Goal: Information Seeking & Learning: Compare options

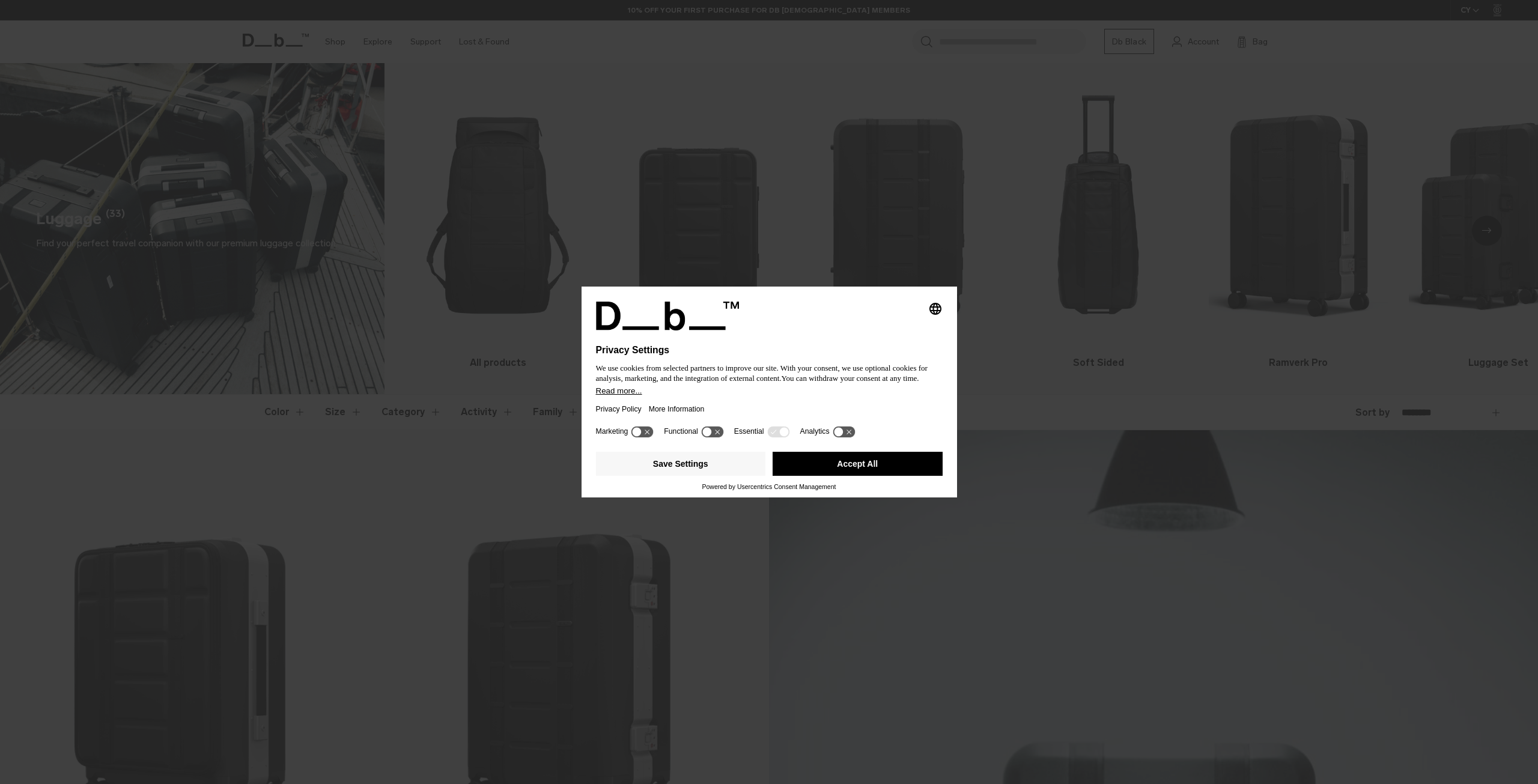
click at [743, 403] on div "Privacy Policy More Information" at bounding box center [769, 409] width 347 height 28
click at [727, 451] on div "Save Settings Accept All" at bounding box center [769, 465] width 347 height 36
click at [714, 466] on button "Save Settings" at bounding box center [681, 464] width 170 height 24
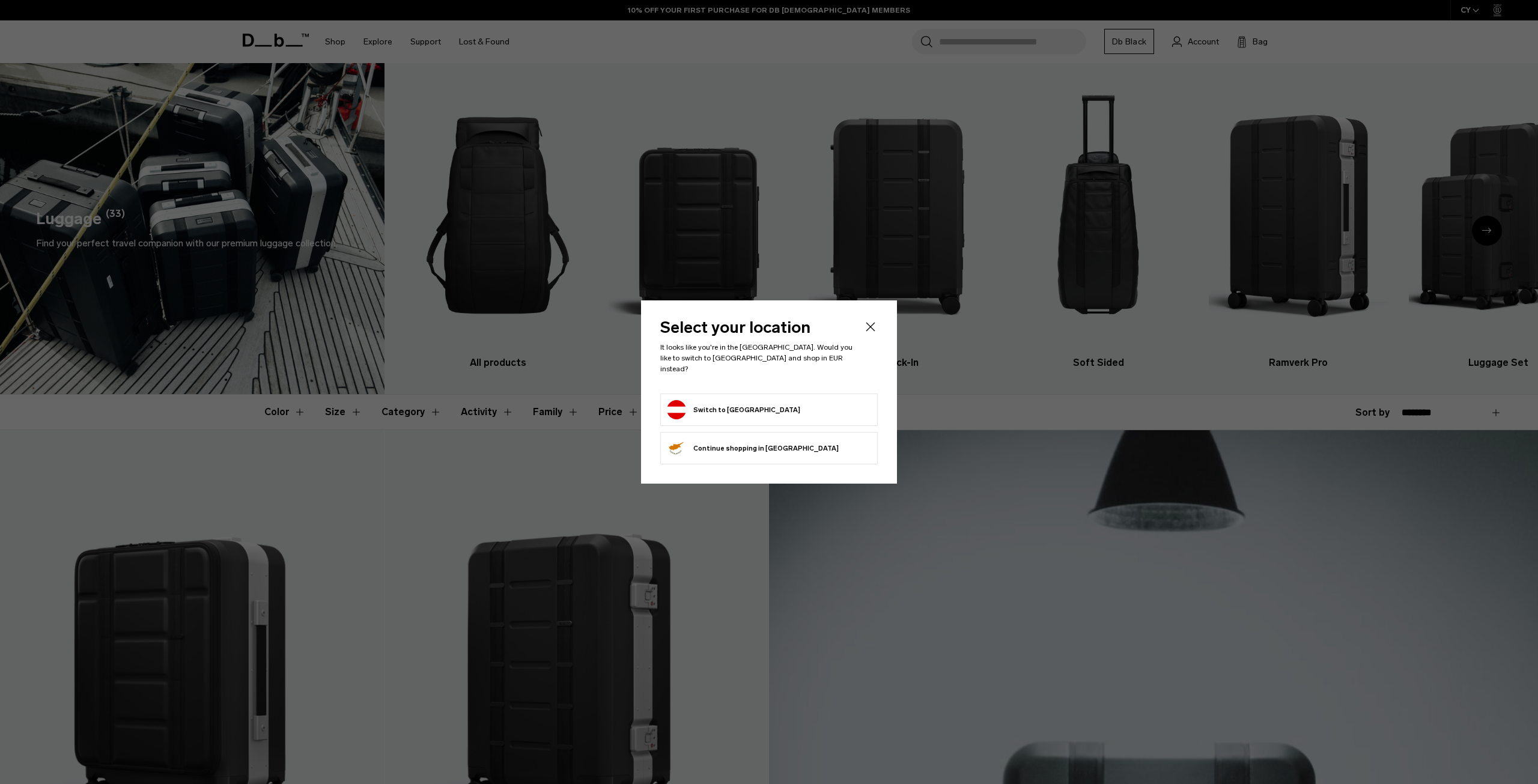
click at [699, 406] on button "Switch to Austria" at bounding box center [734, 409] width 134 height 19
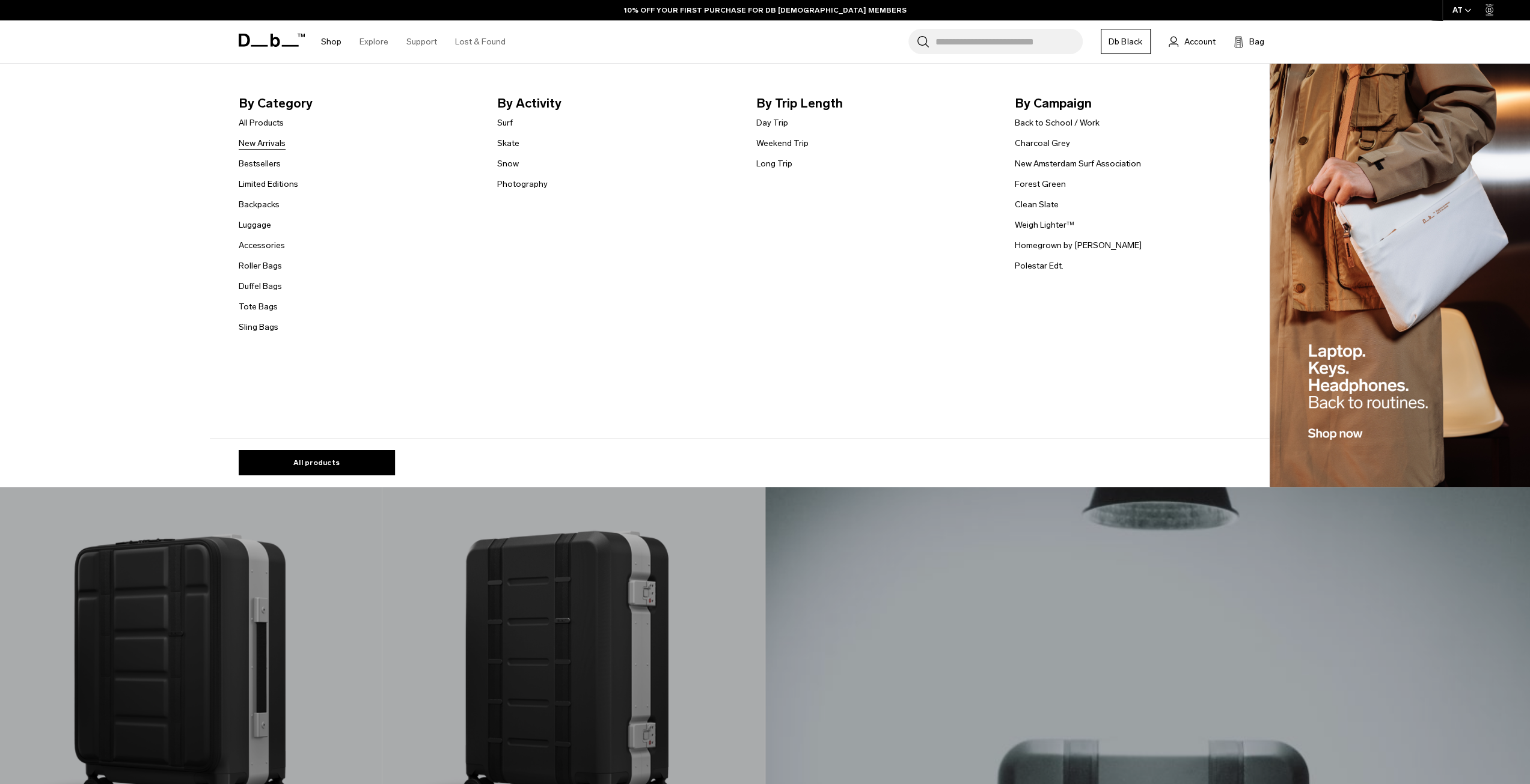
click at [276, 140] on link "New Arrivals" at bounding box center [262, 143] width 47 height 13
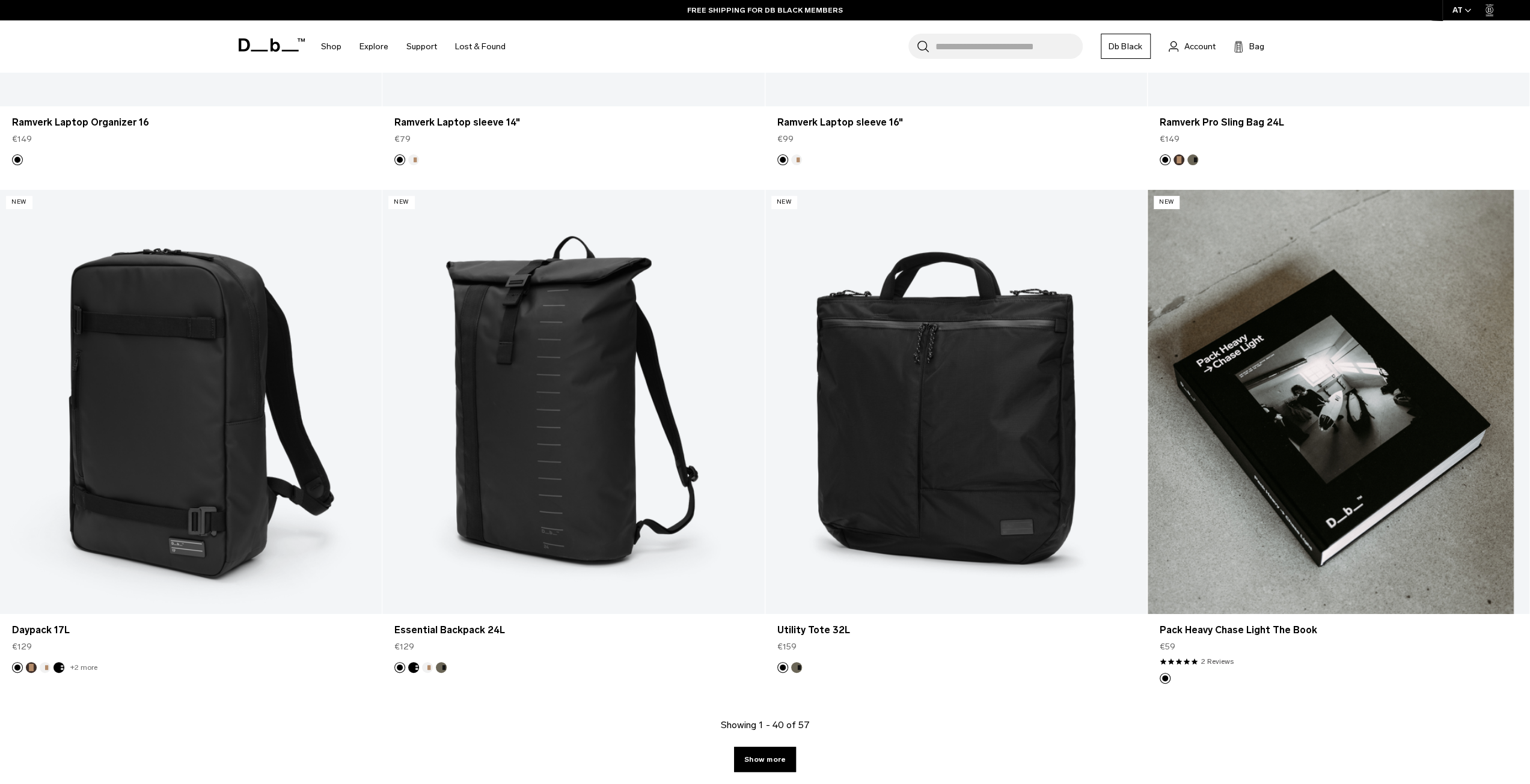
scroll to position [4867, 0]
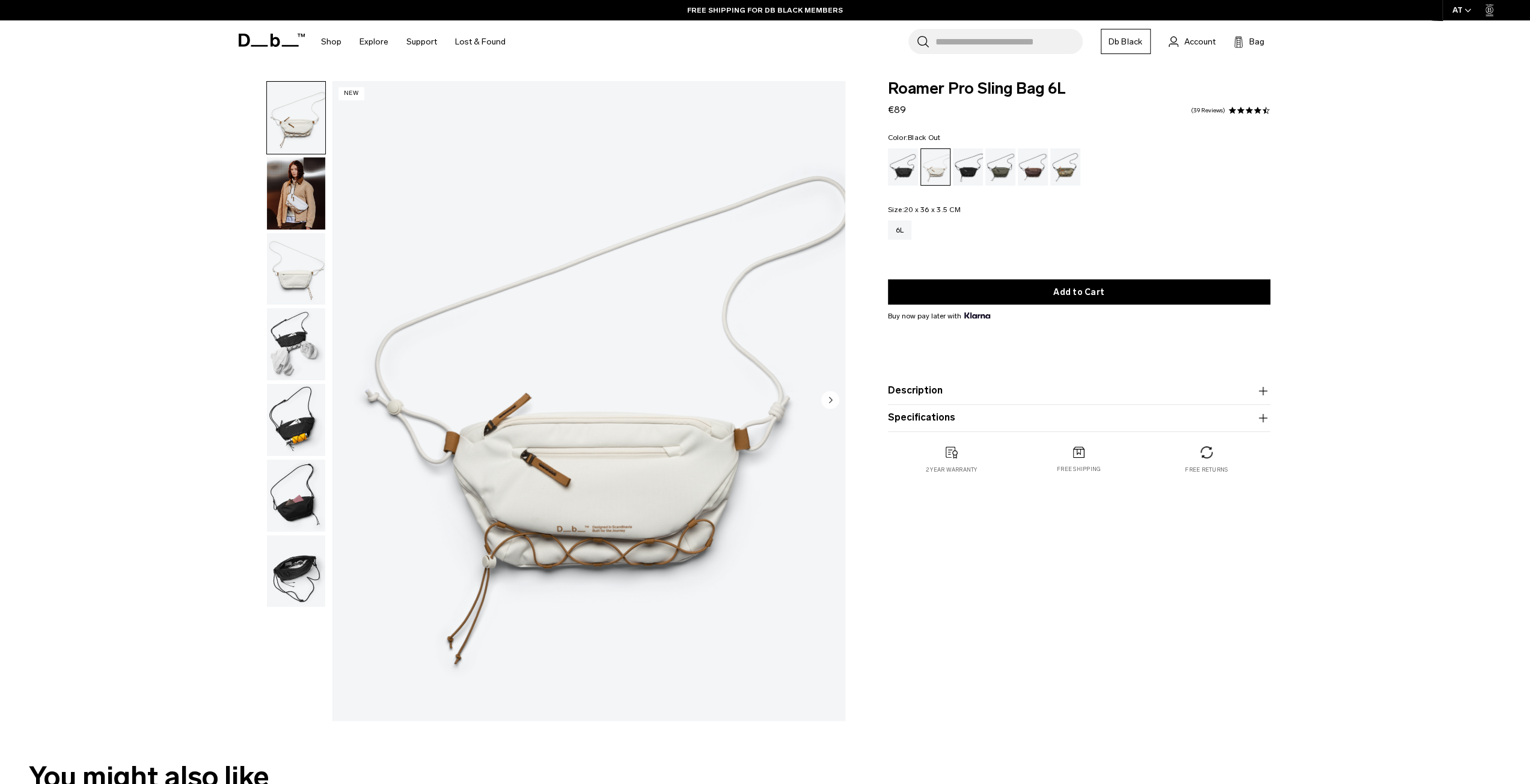
click at [905, 173] on div "Black Out" at bounding box center [903, 166] width 31 height 37
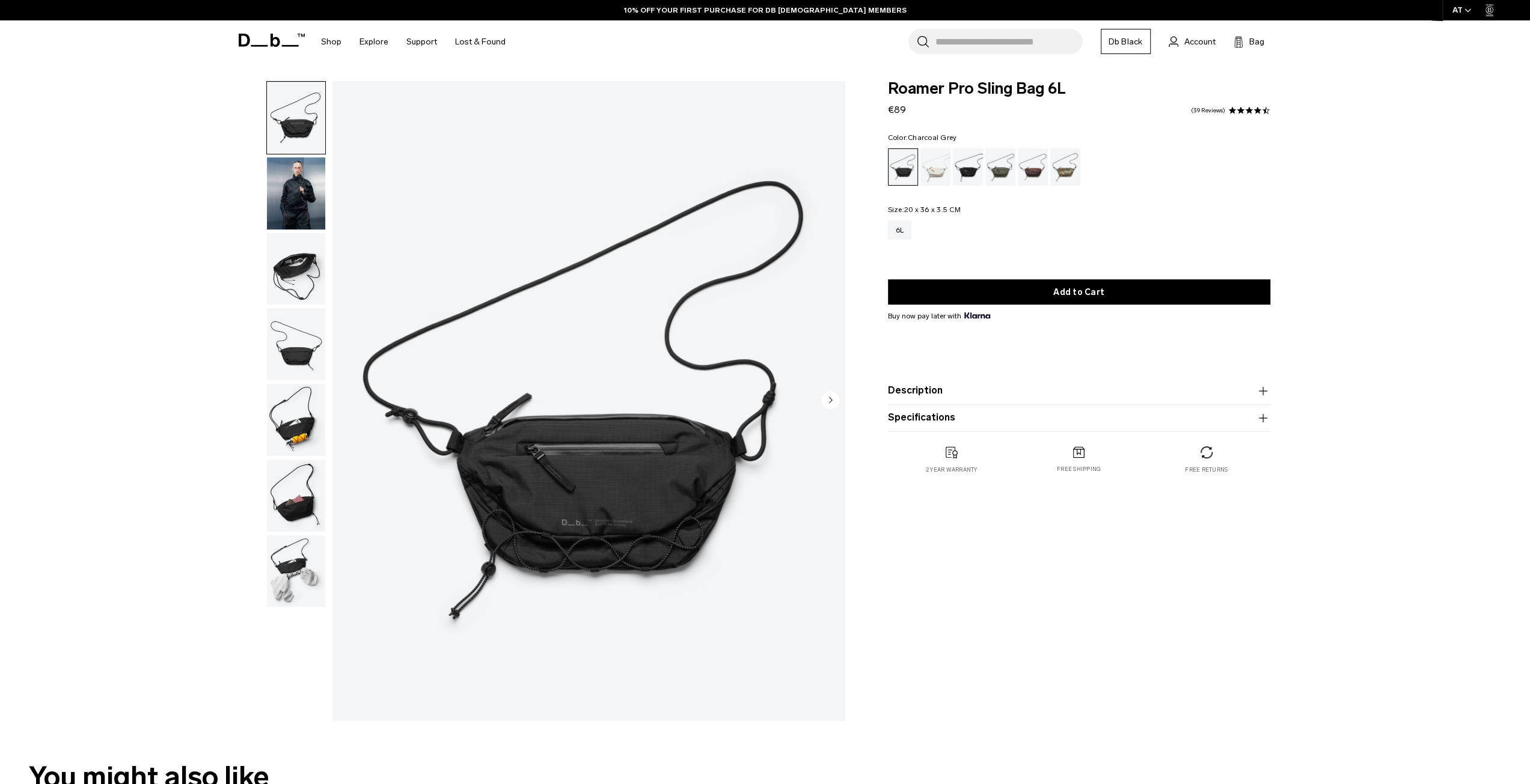
click at [963, 169] on div "Charcoal Grey" at bounding box center [968, 166] width 31 height 37
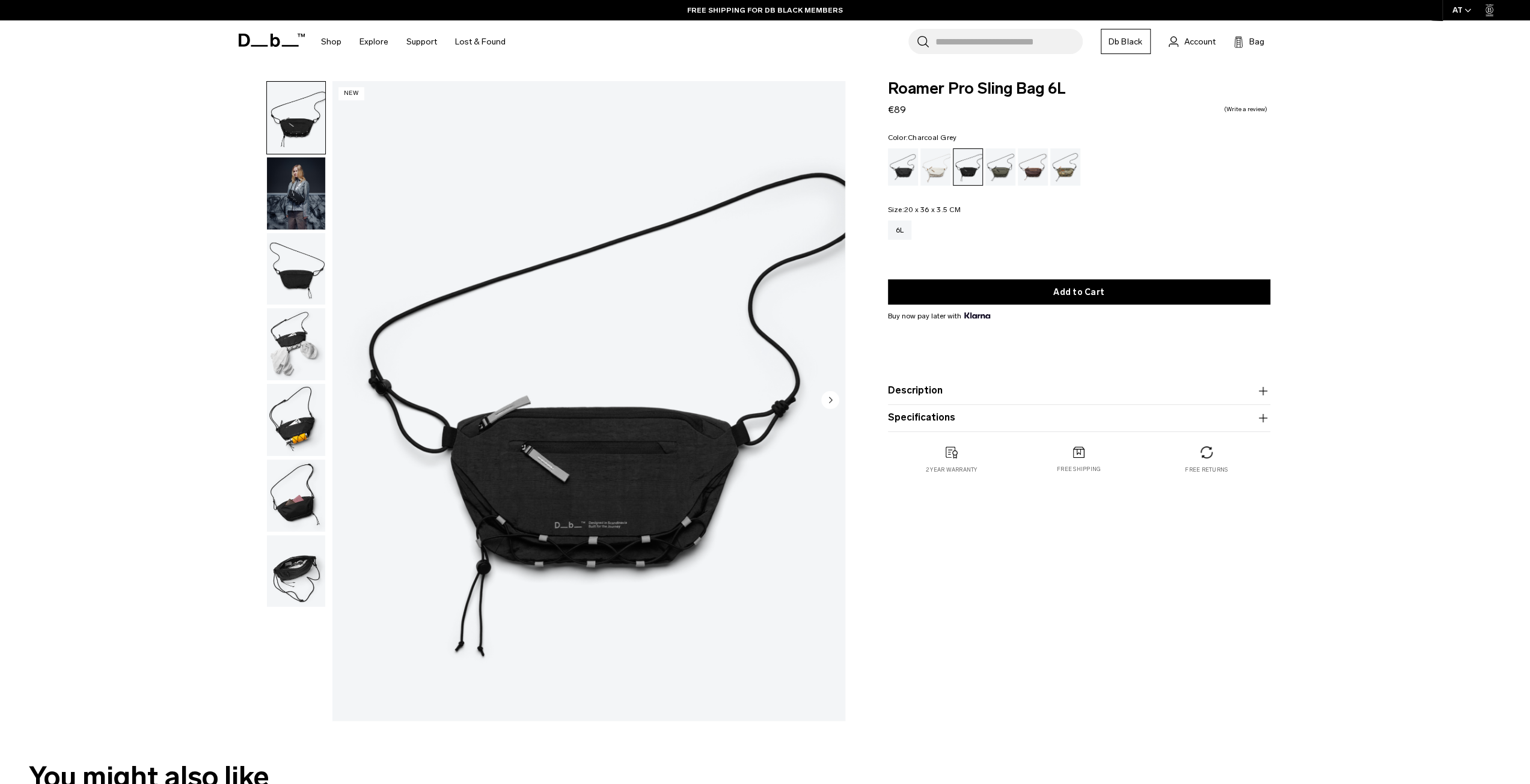
click at [288, 183] on img "button" at bounding box center [295, 193] width 58 height 72
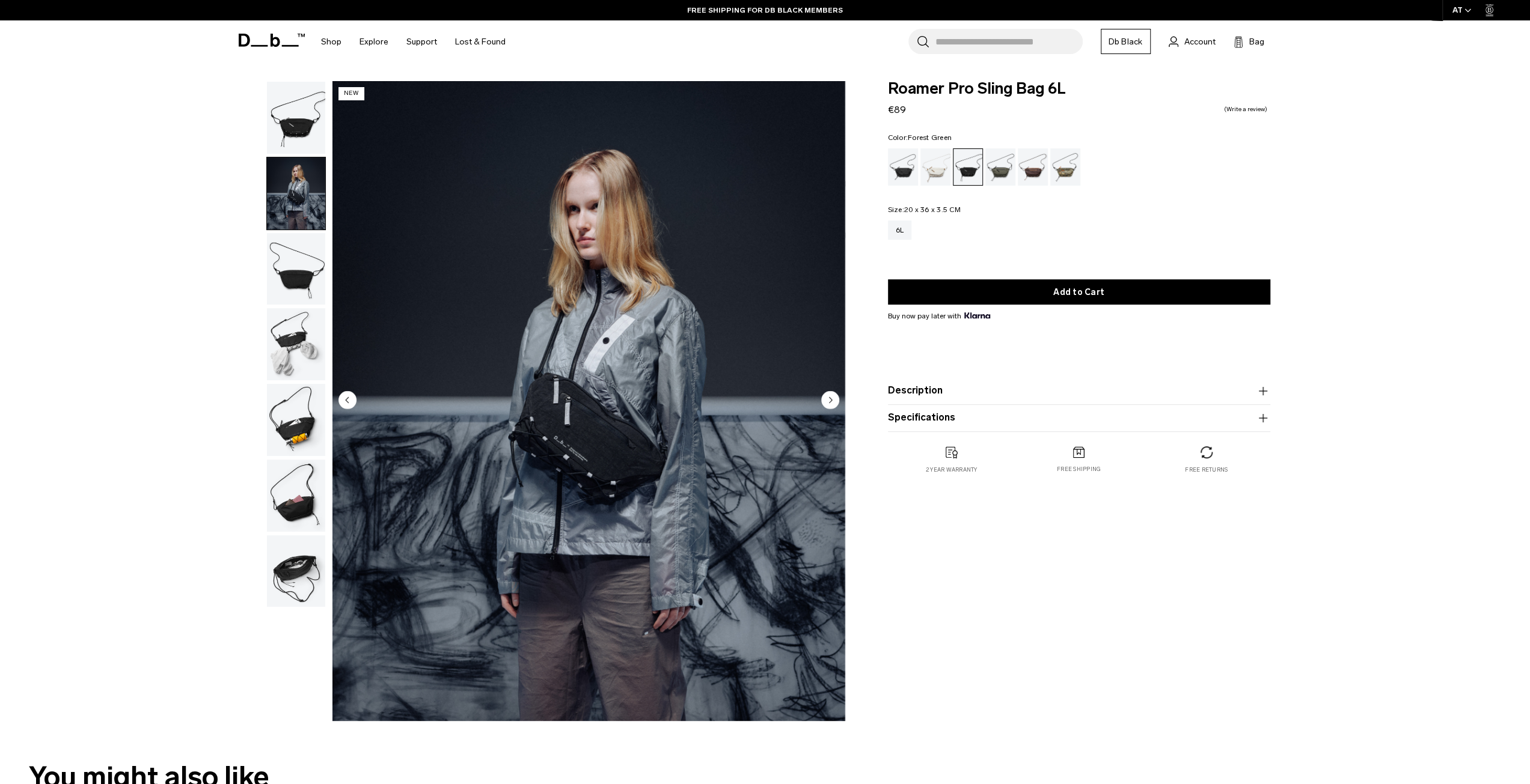
click at [1003, 171] on div "Forest Green" at bounding box center [1000, 166] width 31 height 37
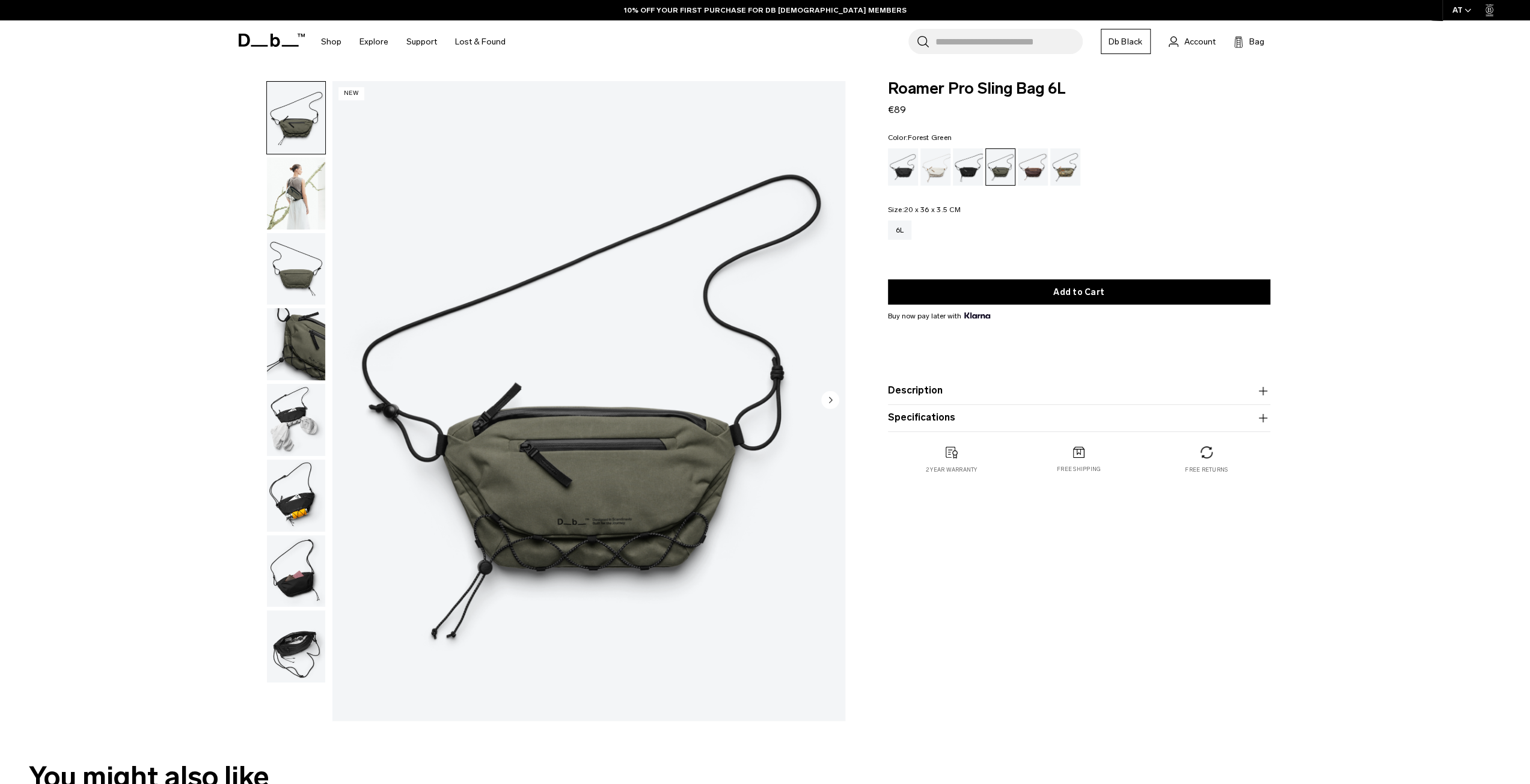
click at [969, 168] on div "Charcoal Grey" at bounding box center [968, 166] width 31 height 37
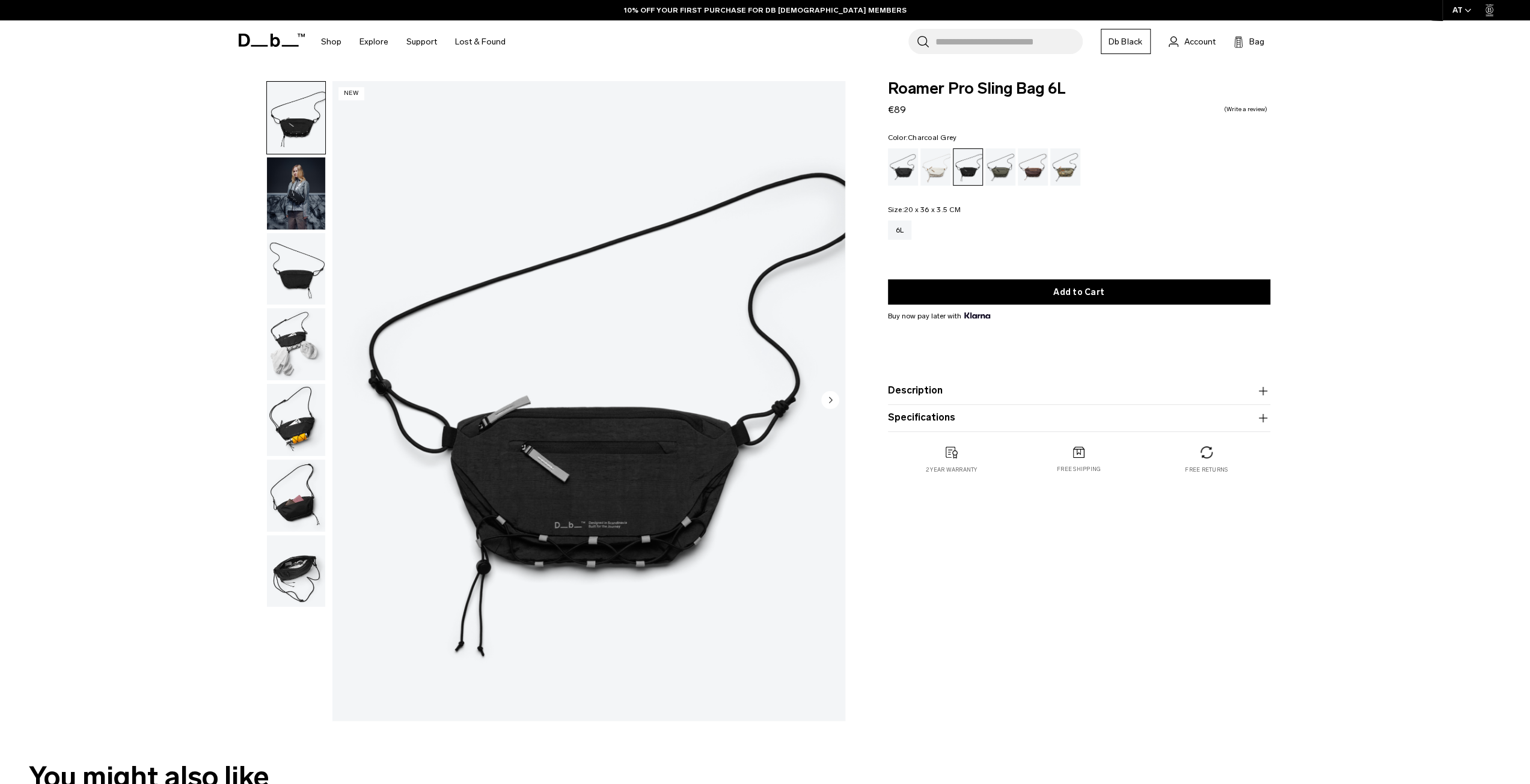
click at [1025, 164] on div "Homegrown with Lu" at bounding box center [1033, 166] width 31 height 37
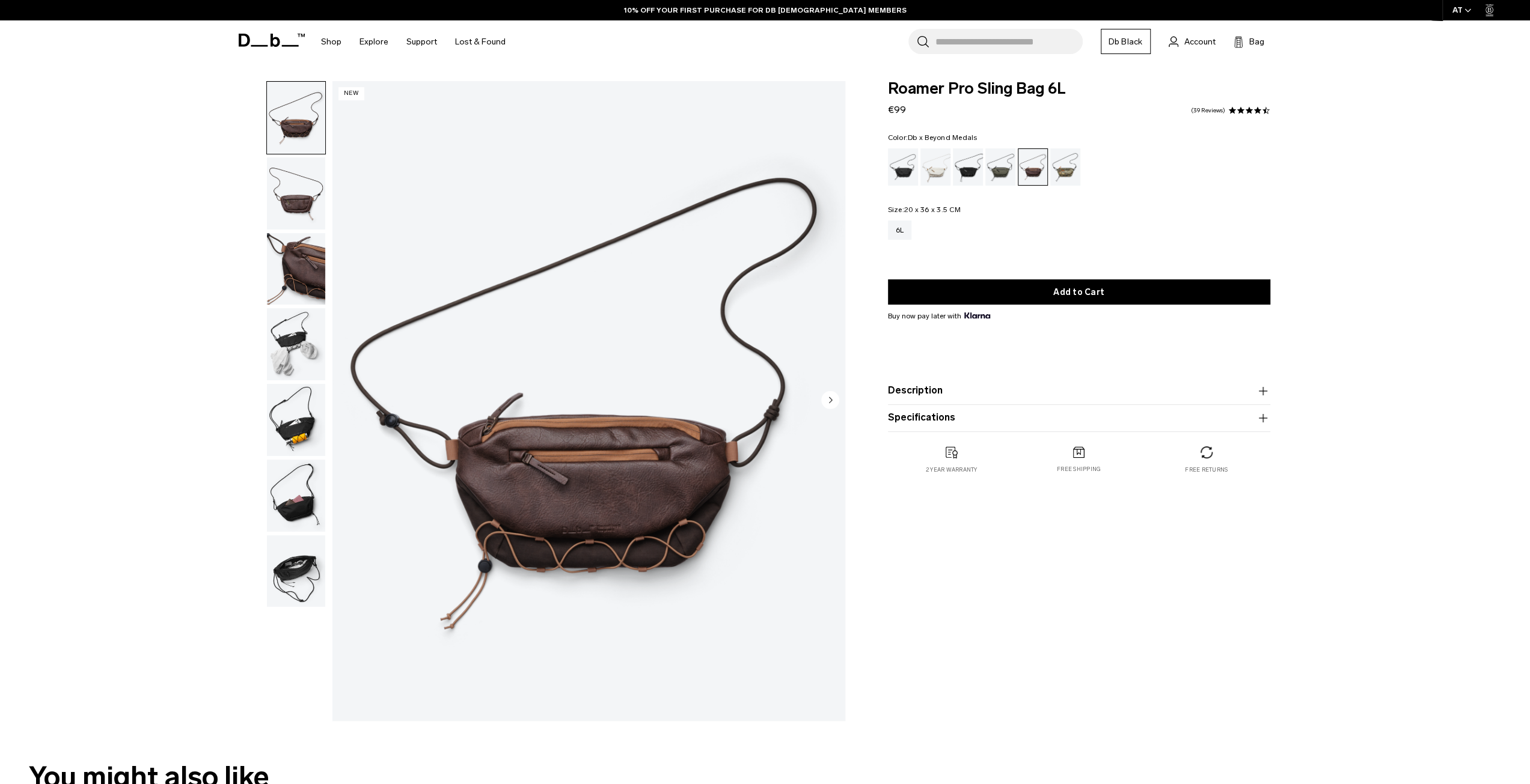
click at [1073, 167] on div "Db x Beyond Medals" at bounding box center [1065, 166] width 31 height 37
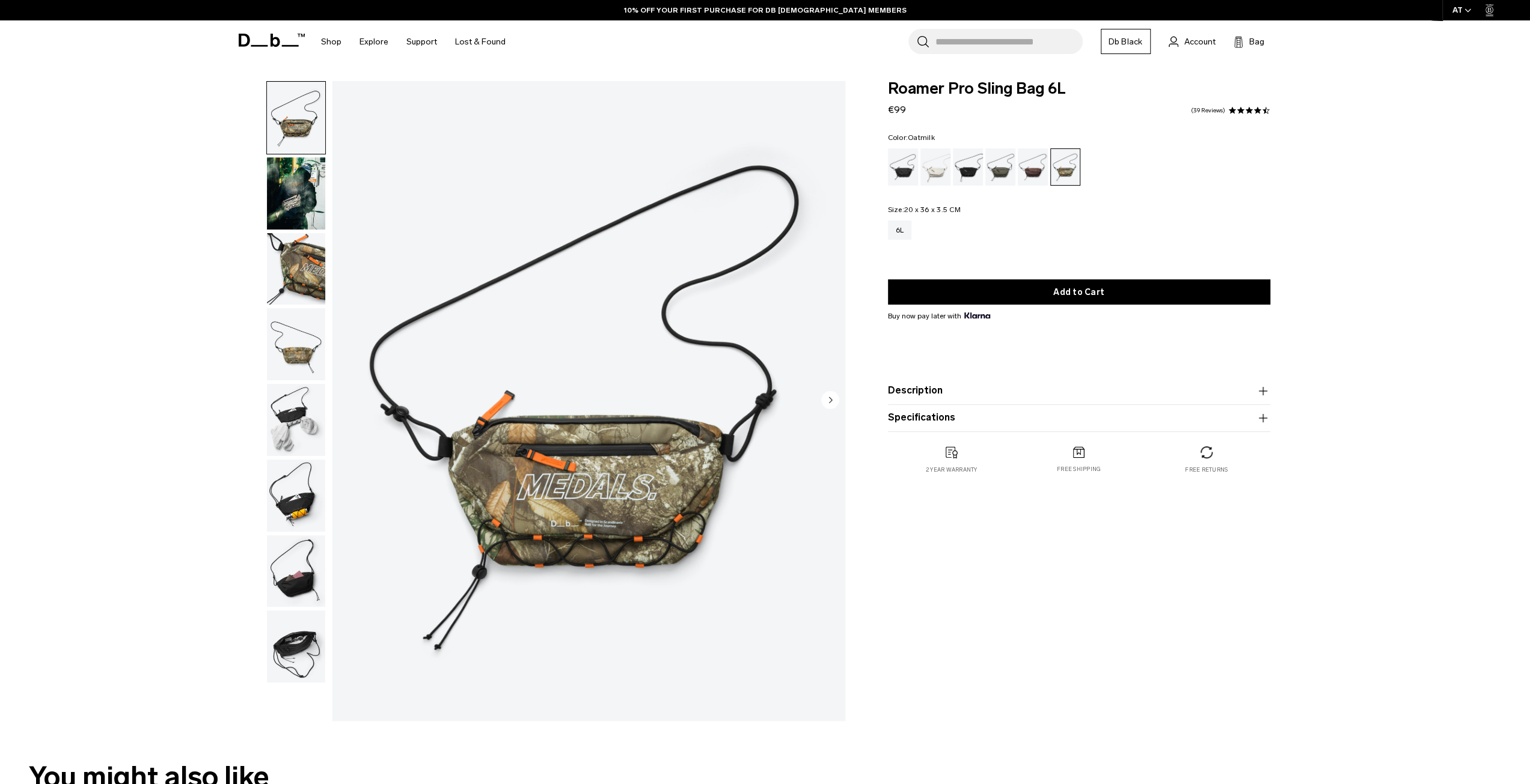
drag, startPoint x: 0, startPoint y: 0, endPoint x: 936, endPoint y: 172, distance: 951.7
click at [935, 172] on div "Oatmilk" at bounding box center [935, 166] width 31 height 37
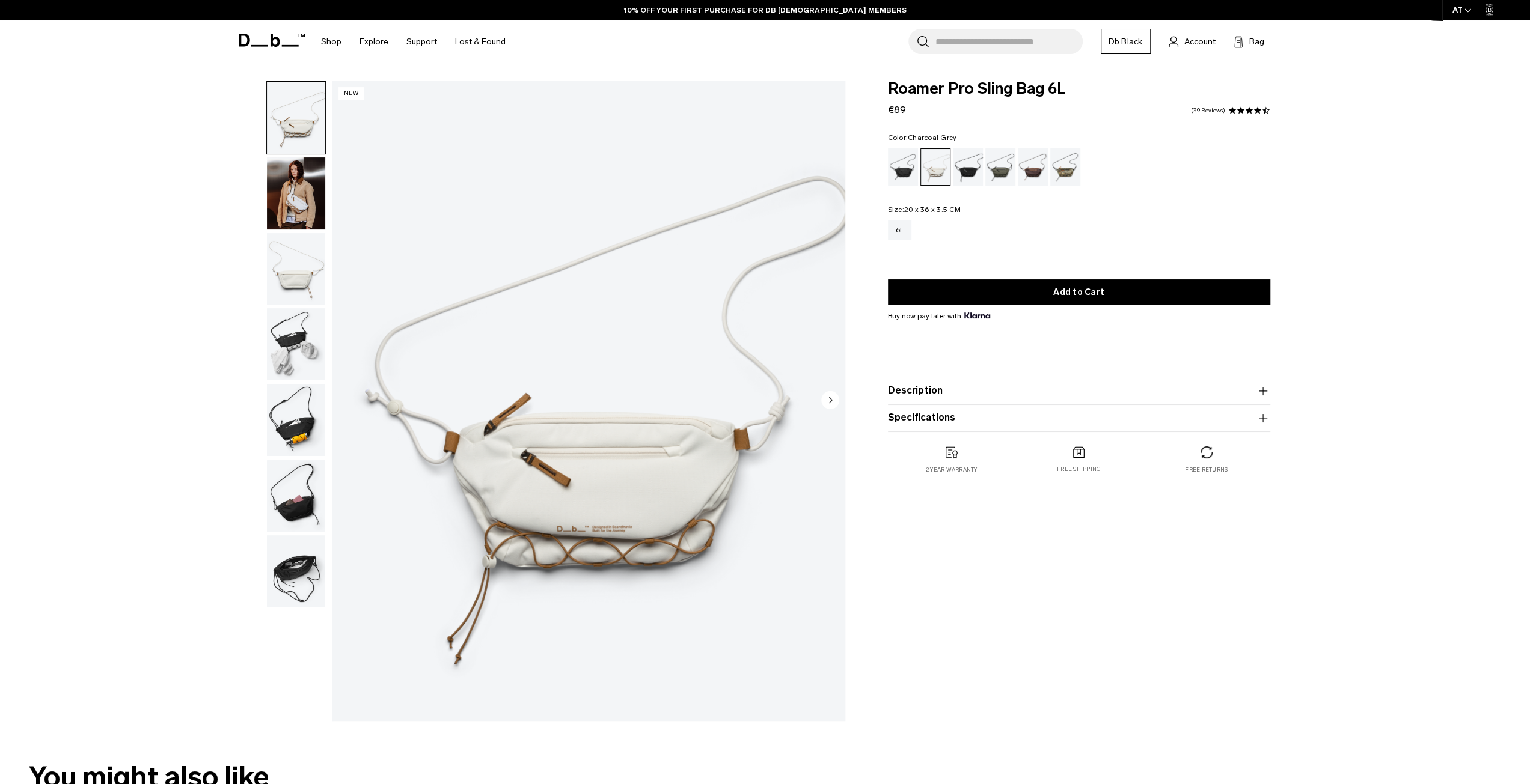
click at [964, 164] on div "Charcoal Grey" at bounding box center [968, 166] width 31 height 37
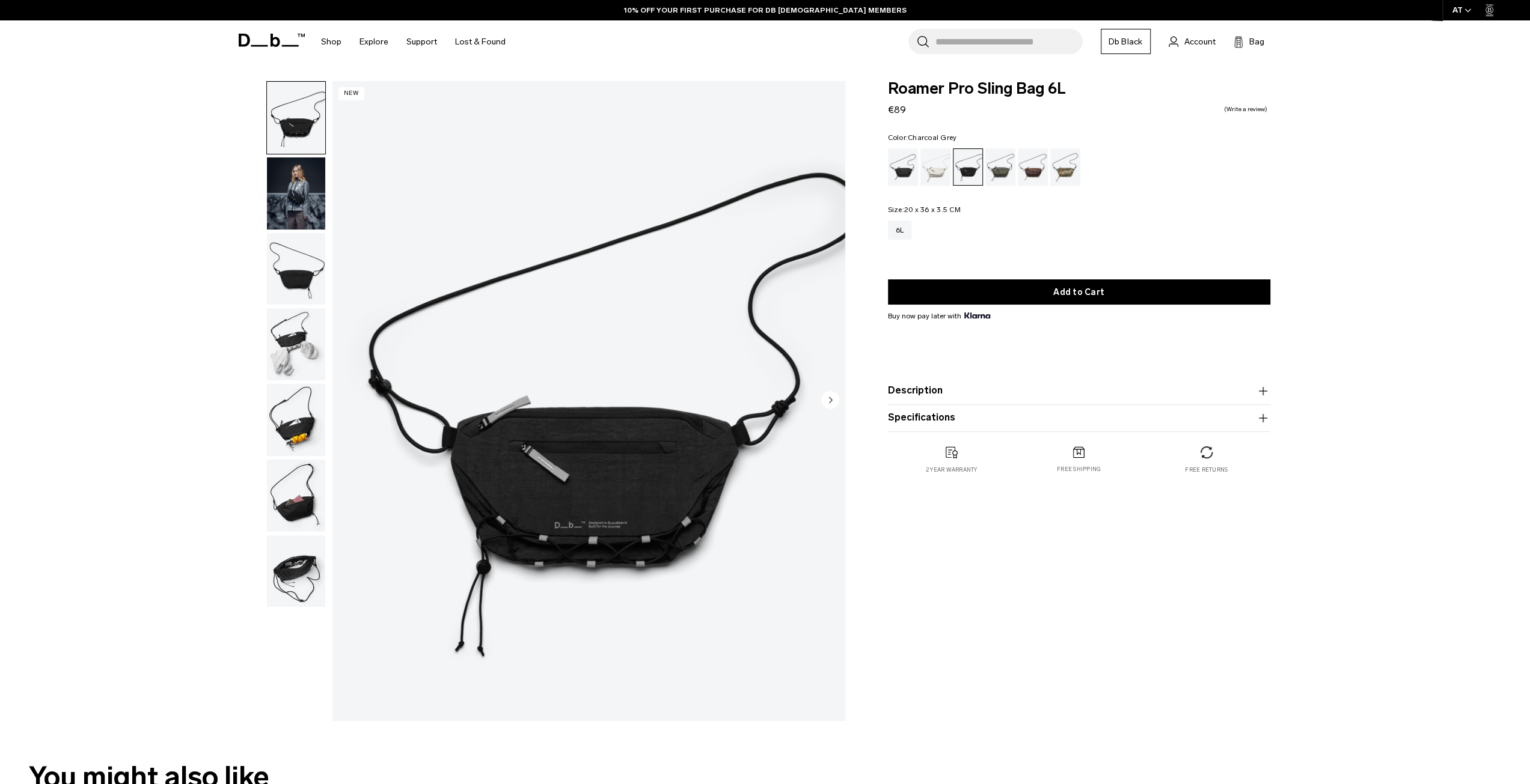
click at [951, 48] on input "Search for Bags, Luggage..." at bounding box center [1009, 41] width 147 height 25
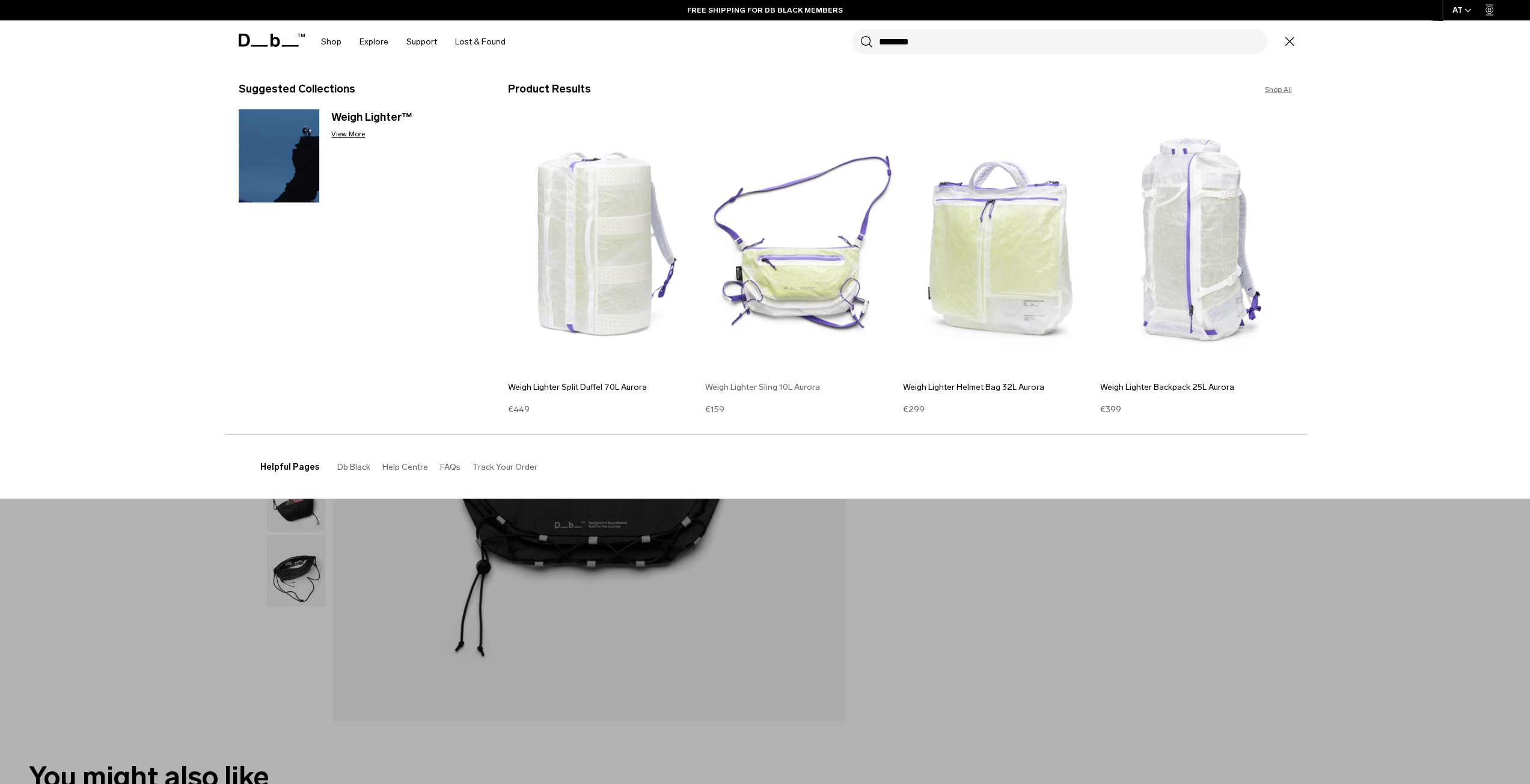
type input "********"
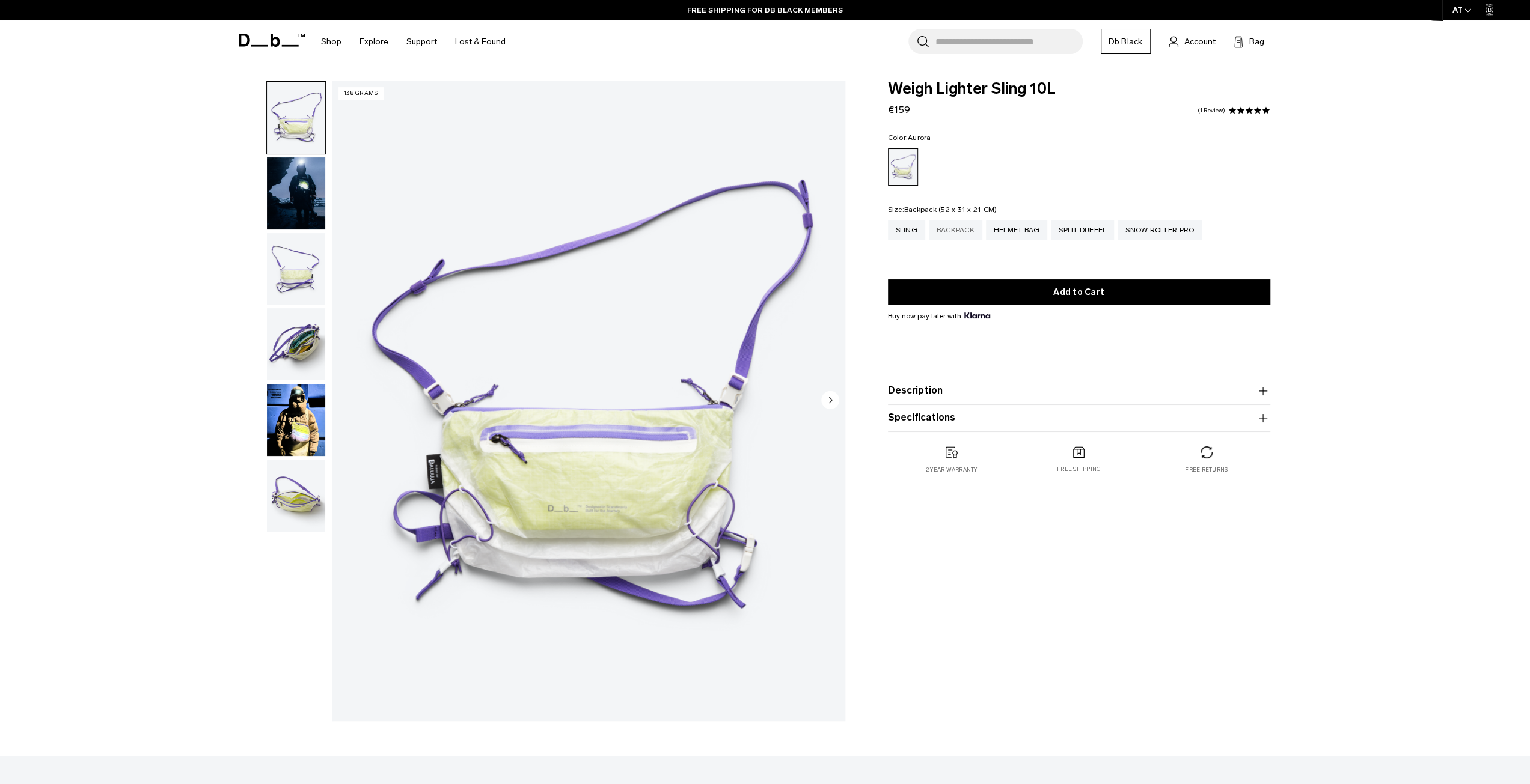
click at [954, 225] on div "Backpack" at bounding box center [955, 229] width 53 height 19
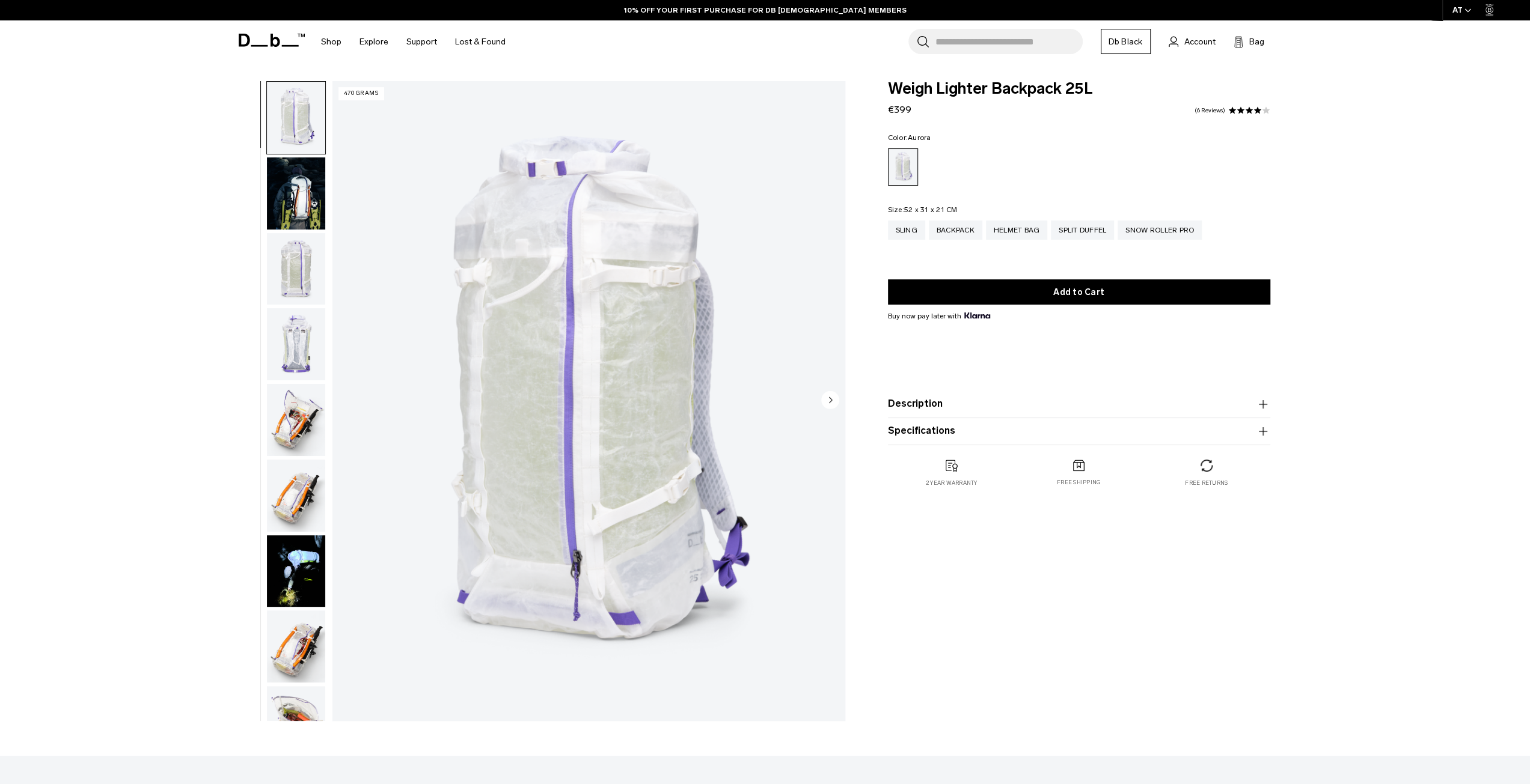
click at [1042, 311] on div "This item will be shipped approximately: Add to Cart Notify Me When Available V…" at bounding box center [1079, 362] width 382 height 166
click at [288, 497] on img "button" at bounding box center [295, 495] width 58 height 72
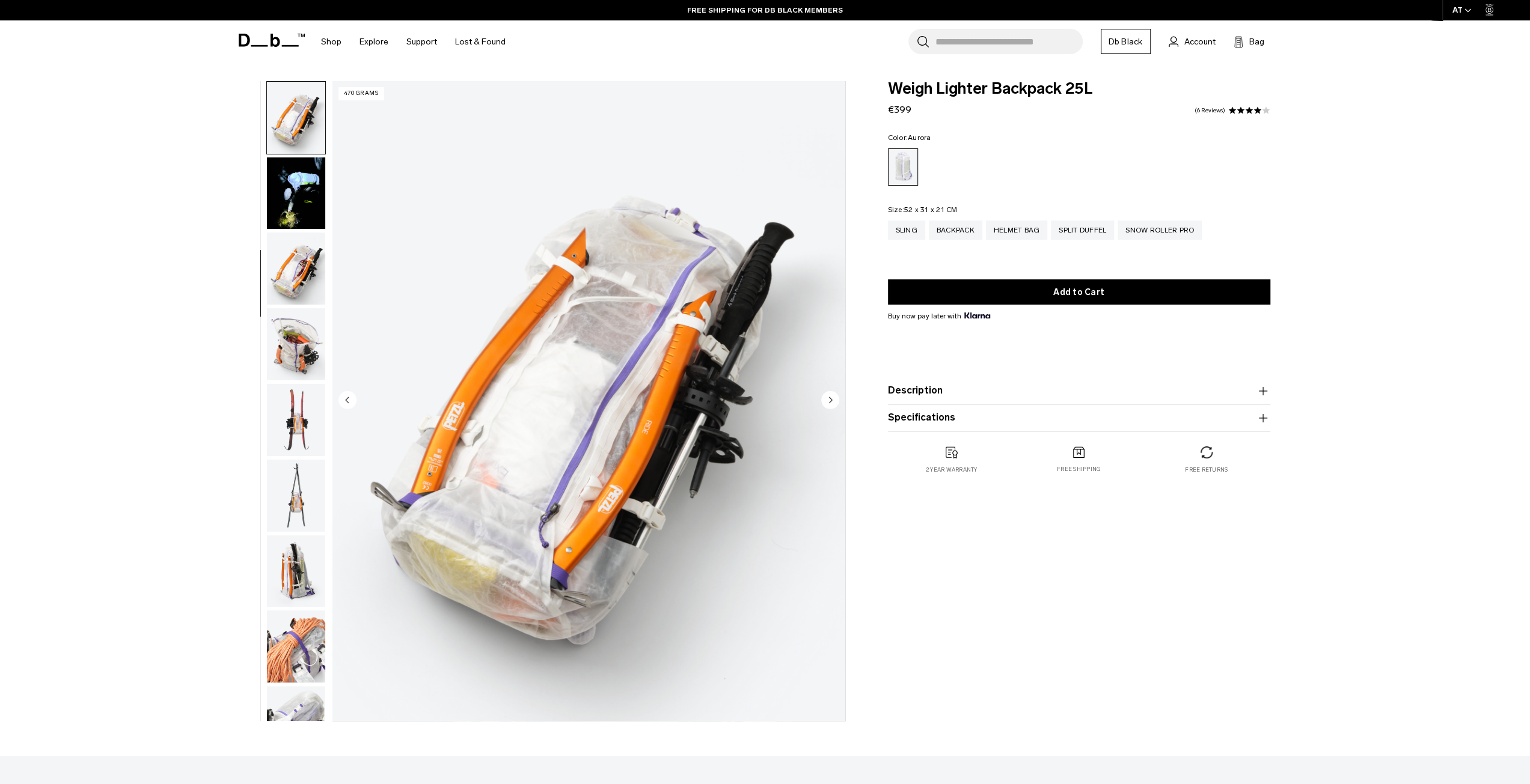
scroll to position [378, 0]
click at [912, 231] on div "Sling" at bounding box center [906, 229] width 37 height 19
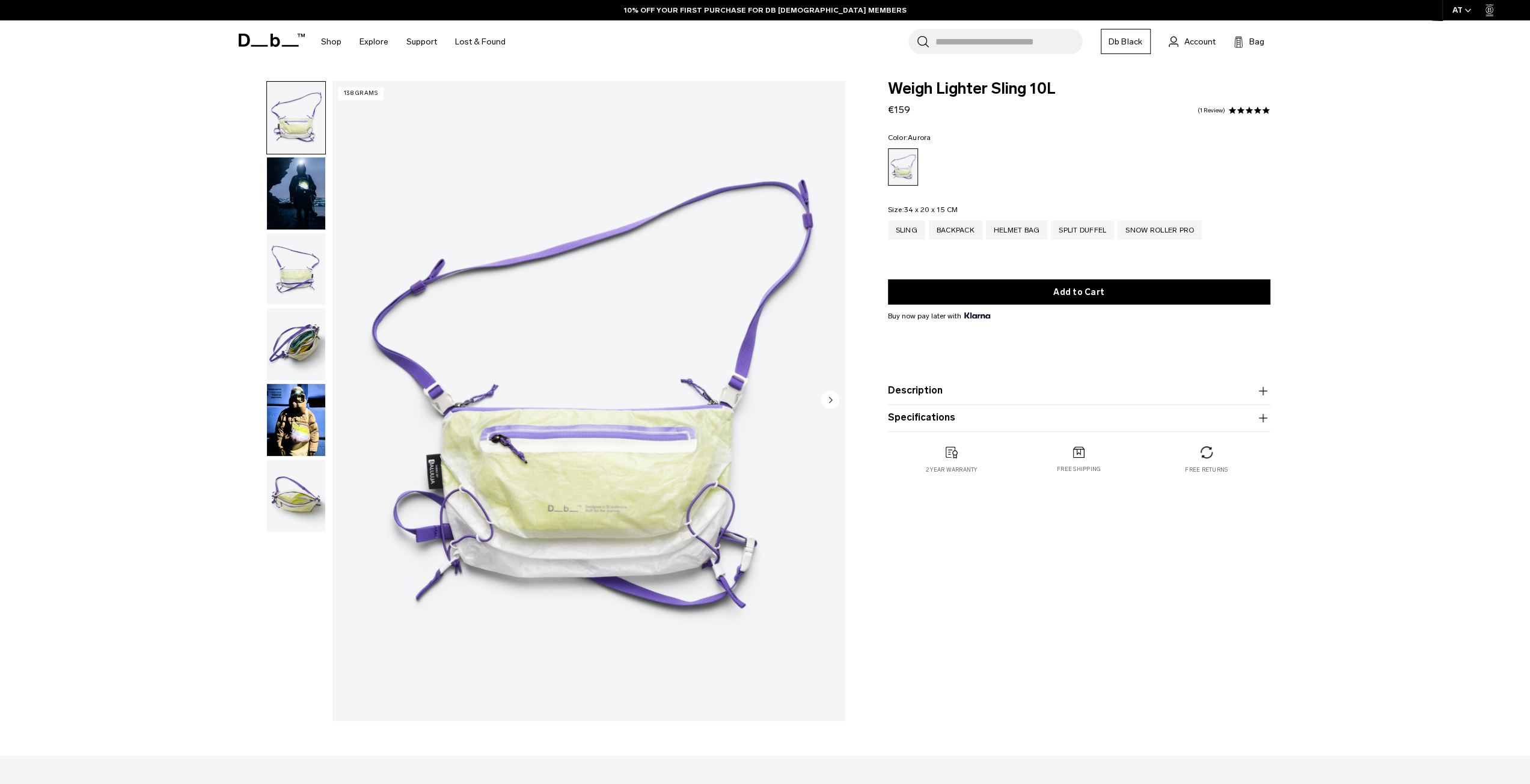
click at [320, 418] on img "button" at bounding box center [295, 420] width 58 height 72
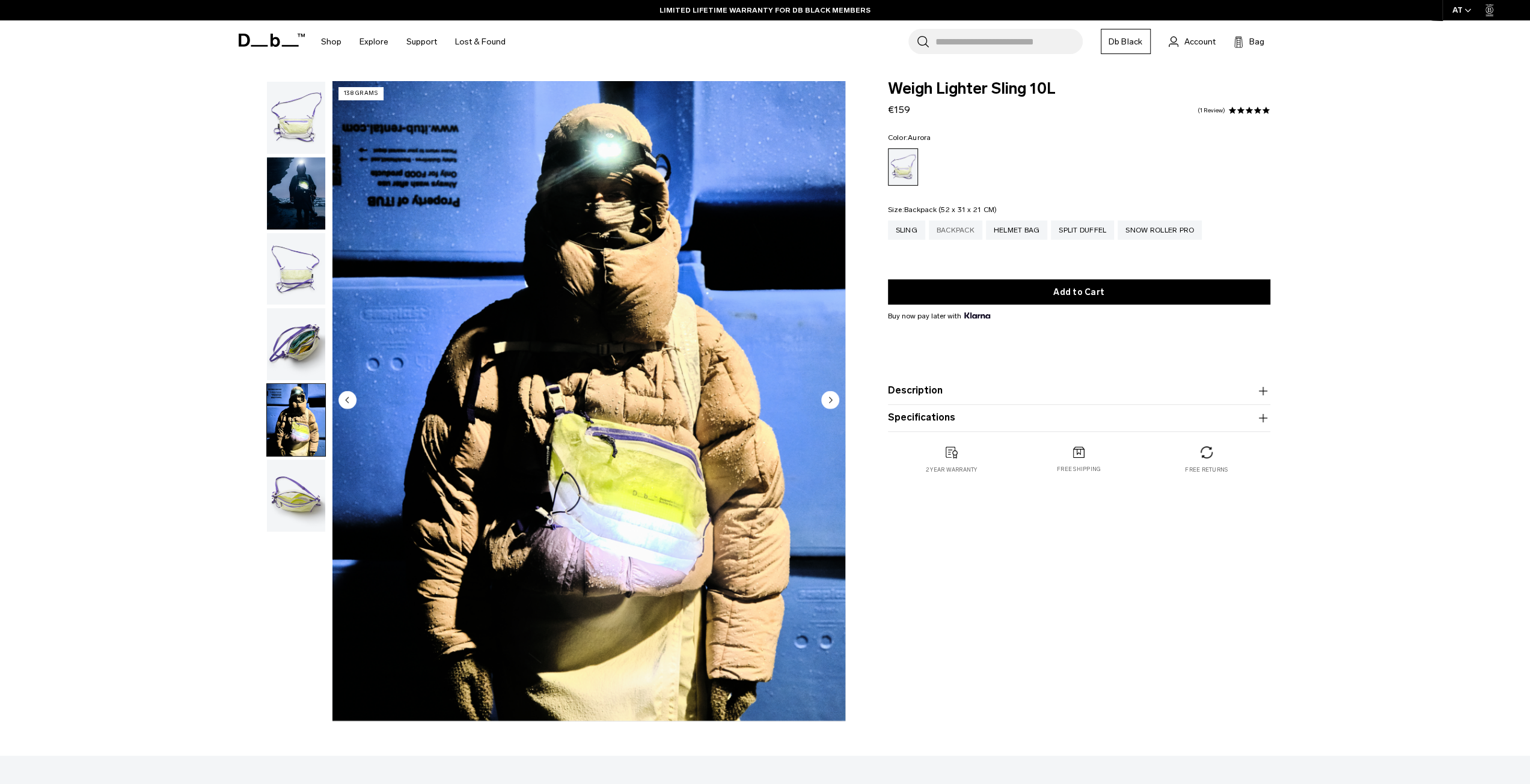
click at [937, 225] on div "Backpack" at bounding box center [955, 229] width 53 height 19
